Goal: Book appointment/travel/reservation

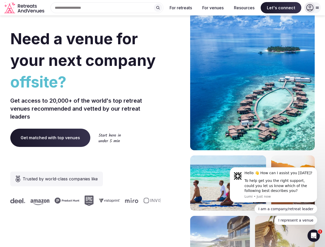
click at [162, 123] on div "Need a venue for your next company offsite? Get access to 20,000+ of the world'…" at bounding box center [162, 154] width 304 height 310
click at [107, 8] on div "Search Popular Destinations [GEOGRAPHIC_DATA], [GEOGRAPHIC_DATA] [GEOGRAPHIC_DA…" at bounding box center [104, 7] width 117 height 11
click at [158, 8] on input "text" at bounding box center [106, 7] width 113 height 11
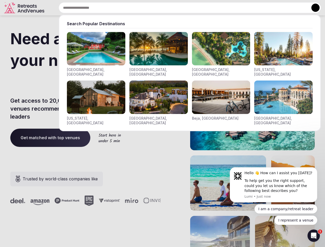
click at [181, 8] on input "text" at bounding box center [190, 7] width 262 height 11
click at [213, 8] on input "text" at bounding box center [190, 7] width 262 height 11
click at [244, 8] on input "text" at bounding box center [190, 7] width 262 height 11
click at [281, 8] on input "text" at bounding box center [190, 7] width 262 height 11
click at [312, 8] on button at bounding box center [315, 8] width 8 height 8
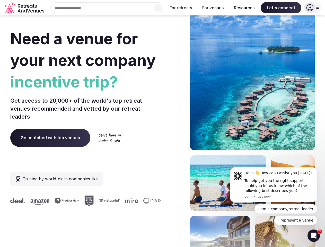
click at [273, 185] on div "To help get you the right support, could you let us know which of the following…" at bounding box center [278, 185] width 69 height 15
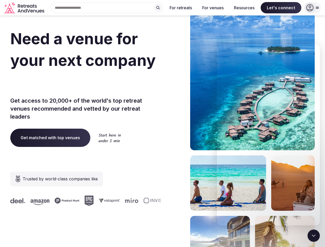
click at [318, 169] on section "Need a venue for your next company incentive trip? Get access to 20,000+ of the…" at bounding box center [162, 154] width 325 height 310
